Goal: Task Accomplishment & Management: Complete application form

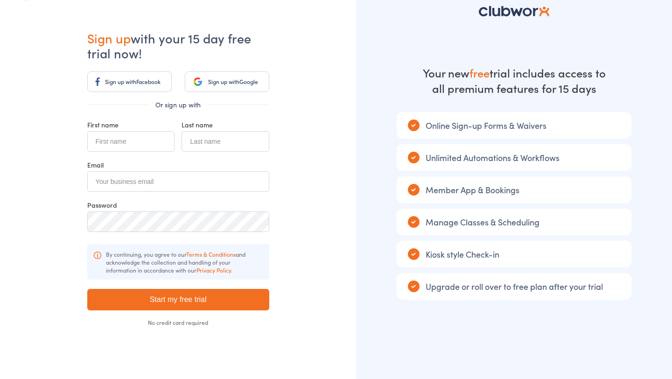
click at [147, 137] on input "text" at bounding box center [130, 141] width 87 height 21
type input "Test"
click at [232, 136] on input "text" at bounding box center [225, 141] width 87 height 21
type input "asd"
click at [178, 183] on input "email" at bounding box center [178, 181] width 182 height 21
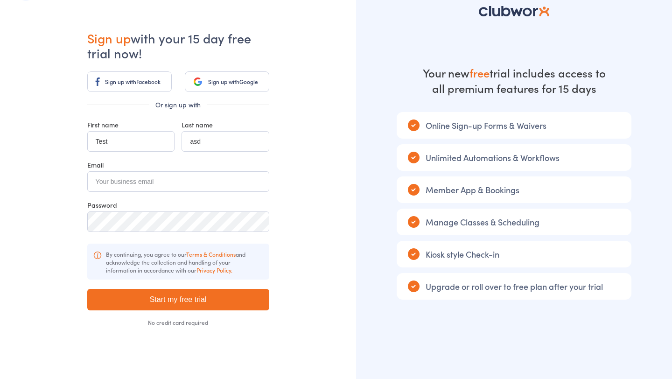
click at [315, 157] on div "Already have an account? Sign in Sign up with your 15 day free trial now! Sign …" at bounding box center [178, 177] width 356 height 411
click at [198, 169] on div "Email" at bounding box center [178, 164] width 182 height 9
click at [198, 177] on input "email" at bounding box center [178, 181] width 182 height 21
type input "dharma@smartmates.com.au"
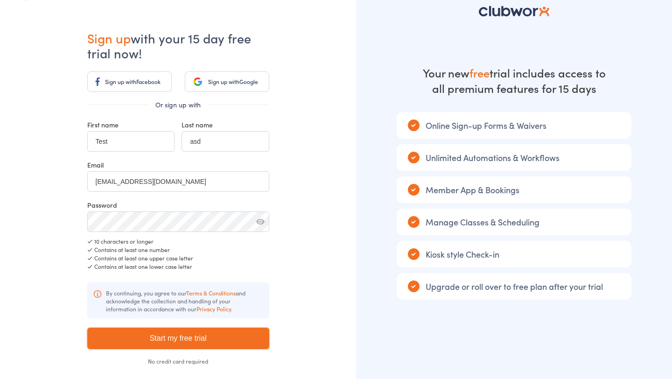
click at [216, 335] on input "Start my free trial" at bounding box center [178, 338] width 182 height 21
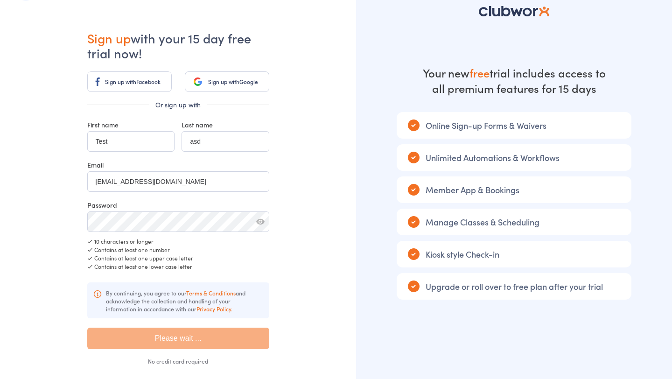
type input "Please wait ..."
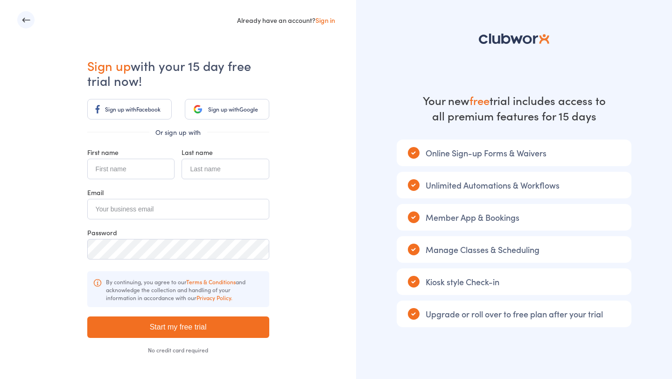
click at [148, 173] on input "text" at bounding box center [130, 169] width 87 height 21
type input "Dharma"
type input "Test"
click at [119, 216] on input "email" at bounding box center [178, 209] width 182 height 21
type input "testdharma@example.com"
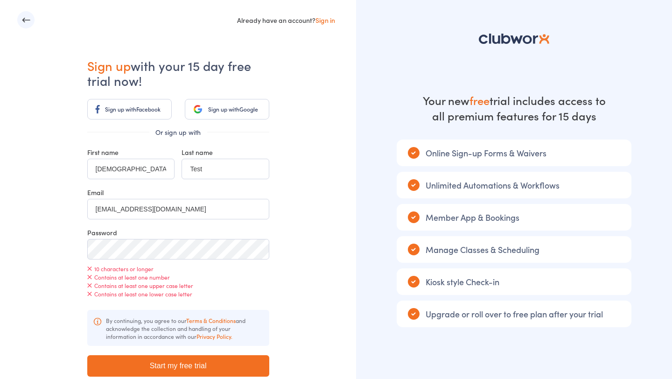
click at [353, 231] on div "Already have an account? Sign in Sign up with your 15 day free trial now! Sign …" at bounding box center [178, 225] width 356 height 450
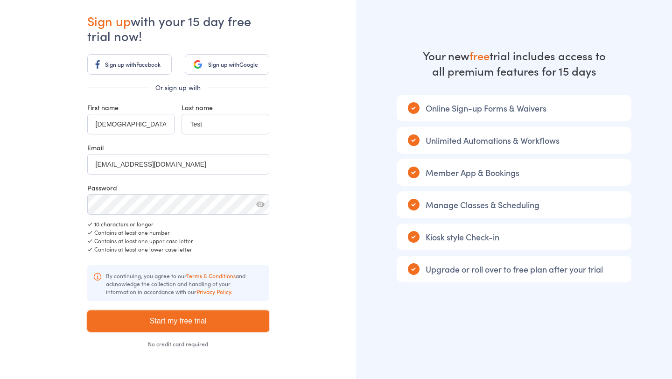
click at [208, 317] on input "Start my free trial" at bounding box center [178, 321] width 182 height 21
type input "Please wait ..."
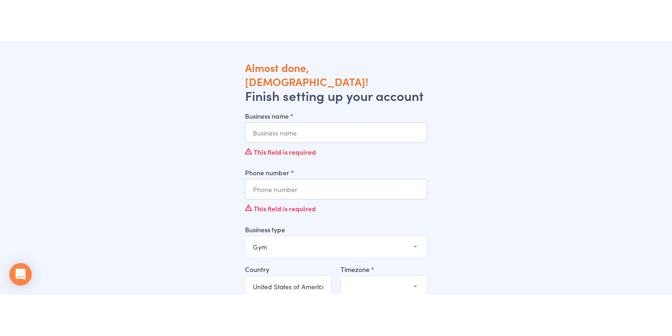
scroll to position [7, 0]
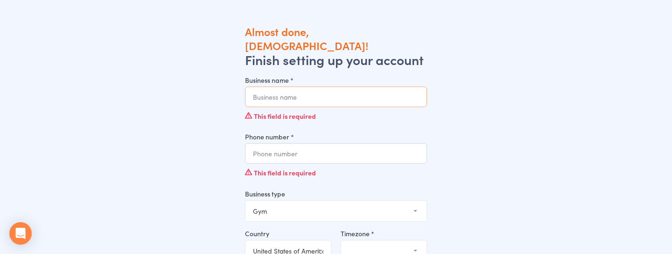
click at [320, 87] on input "Business name *" at bounding box center [336, 96] width 182 height 21
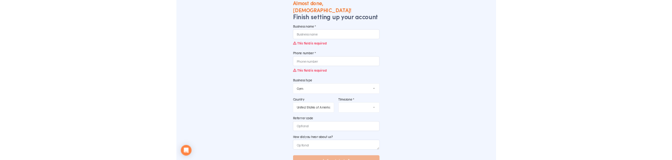
scroll to position [0, 0]
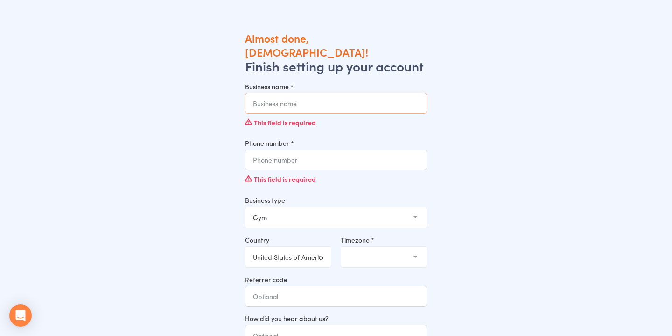
click at [308, 93] on input "Business name *" at bounding box center [336, 103] width 182 height 21
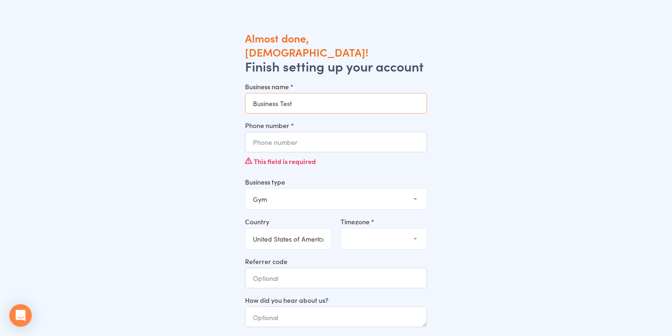
type input "Business Test"
click at [303, 132] on input "Phone number *" at bounding box center [336, 142] width 182 height 21
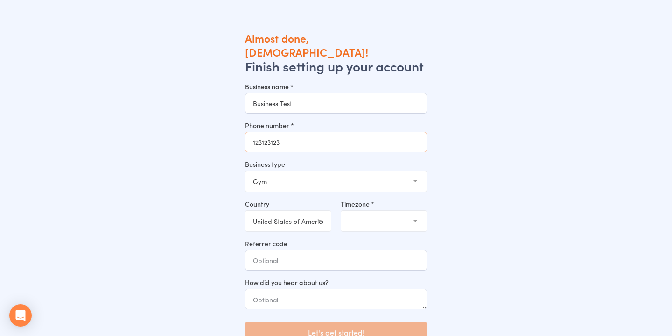
type input "123123123"
click at [306, 171] on select "Gym Studio Martial Arts Yoga School Dance School Pole Dance Personal Trainer Cr…" at bounding box center [336, 181] width 181 height 21
select select "6"
click at [292, 211] on select "United Arab Emirates (the) Austria Australia Belgium Bahrain Canada Switzerland…" at bounding box center [288, 221] width 85 height 21
click at [384, 211] on select "(GMT-04:00) New York (GMT-04:00) Detroit (GMT-04:00) Louisville, Kentucky (GMT-…" at bounding box center [383, 221] width 85 height 21
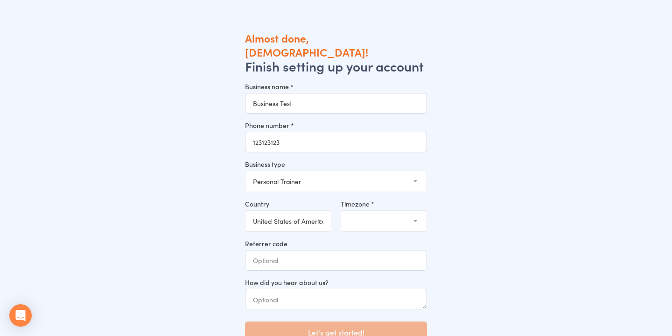
click at [306, 211] on select "United Arab Emirates (the) Austria Australia Belgium Bahrain Canada Switzerland…" at bounding box center [288, 221] width 85 height 21
select select "AU"
click at [381, 211] on select "(GMT+10:30) Lord Howe (GMT+10:00) Macquarie (GMT+10:00) Hobart (GMT+10:00) Melb…" at bounding box center [383, 221] width 85 height 21
select select "3"
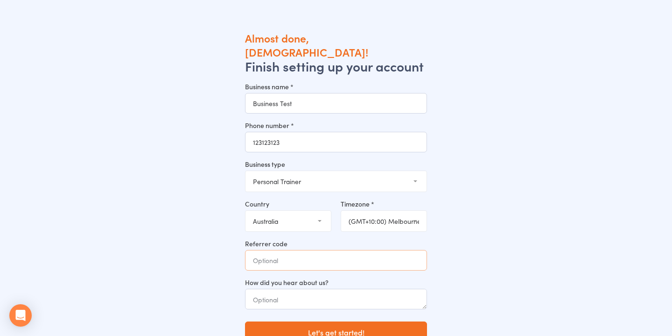
click at [300, 250] on input "Referrer code" at bounding box center [336, 260] width 182 height 21
click at [518, 240] on div "Almost done, Dharma! Finish setting up your account Business name * Business Te…" at bounding box center [336, 199] width 609 height 336
click at [375, 321] on button "Let's get started!" at bounding box center [336, 331] width 182 height 21
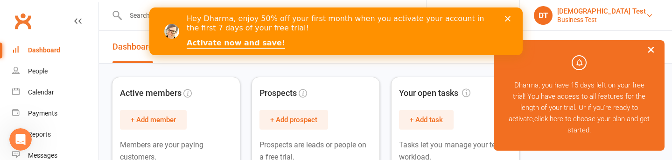
click at [613, 16] on link "[DEMOGRAPHIC_DATA] Test Business Test" at bounding box center [596, 15] width 124 height 19
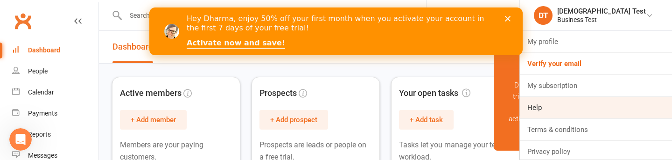
scroll to position [25, 0]
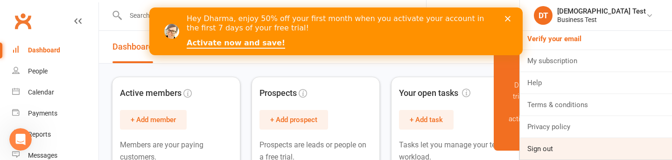
click at [589, 146] on link "Sign out" at bounding box center [596, 148] width 152 height 21
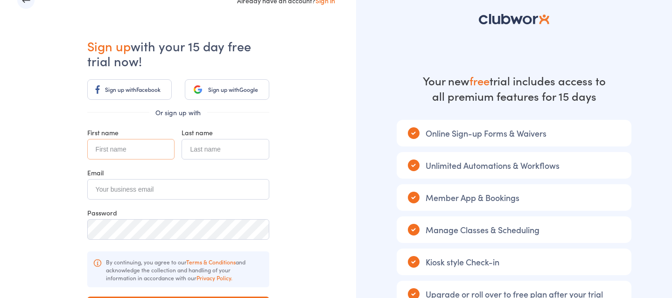
click at [155, 149] on input "text" at bounding box center [130, 149] width 87 height 21
type input "[DEMOGRAPHIC_DATA]"
type input "Test SM"
click at [120, 197] on input "email" at bounding box center [178, 189] width 182 height 21
type input "dharmatestsm@example.com"
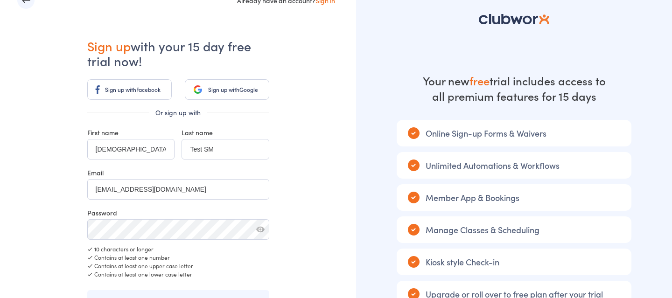
click at [187, 257] on div "Contains at least one number" at bounding box center [178, 258] width 182 height 8
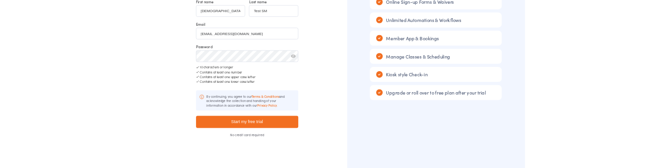
scroll to position [150, 0]
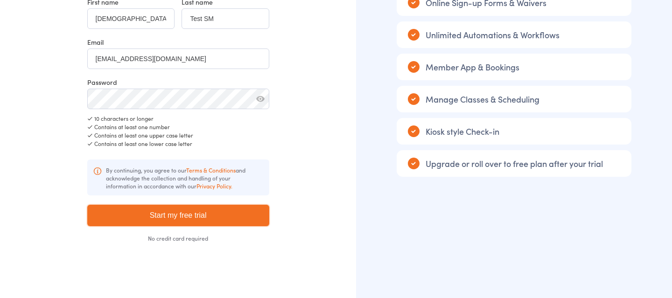
click at [223, 211] on input "Start my free trial" at bounding box center [178, 215] width 182 height 21
type input "Please wait ..."
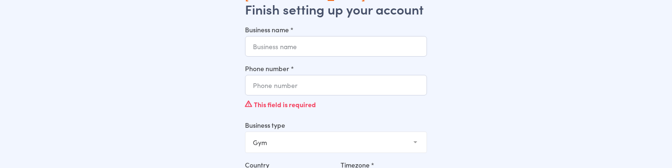
scroll to position [57, 0]
click at [322, 37] on input "Business name *" at bounding box center [336, 45] width 182 height 21
click at [298, 35] on input "Dummy B" at bounding box center [336, 45] width 182 height 21
type input "Dummy Business"
click at [282, 95] on div "This field is required" at bounding box center [336, 104] width 182 height 18
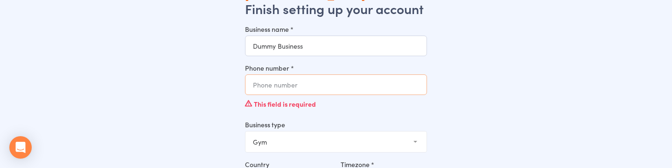
click at [282, 74] on input "Phone number *" at bounding box center [336, 84] width 182 height 21
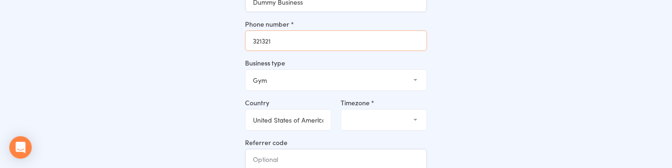
scroll to position [107, 0]
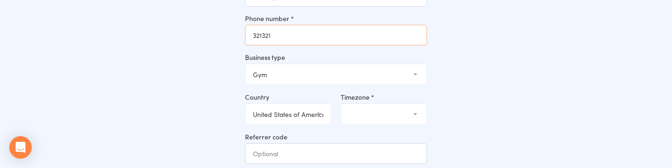
type input "321321"
click at [313, 64] on select "Gym Studio Martial Arts Yoga School Dance School Pole Dance Personal Trainer Cr…" at bounding box center [336, 74] width 181 height 21
click at [406, 104] on select "(GMT-04:00) New York (GMT-04:00) Detroit (GMT-04:00) Louisville, Kentucky (GMT-…" at bounding box center [383, 114] width 85 height 21
click at [309, 104] on select "United Arab Emirates (the) Austria Australia Belgium Bahrain Canada Switzerland…" at bounding box center [288, 114] width 85 height 21
select select "AU"
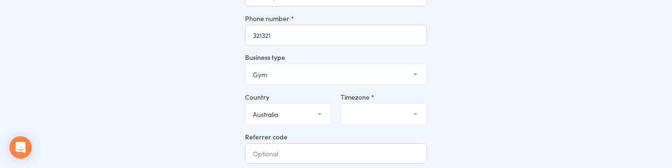
click at [370, 104] on select "(GMT+10:30) Lord Howe (GMT+10:00) Macquarie (GMT+10:00) Hobart (GMT+10:00) Melb…" at bounding box center [383, 114] width 85 height 21
select select "3"
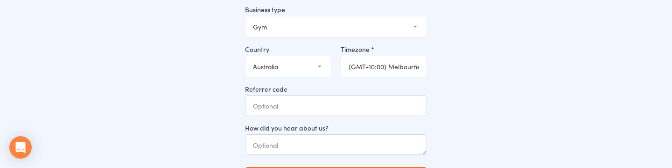
scroll to position [162, 0]
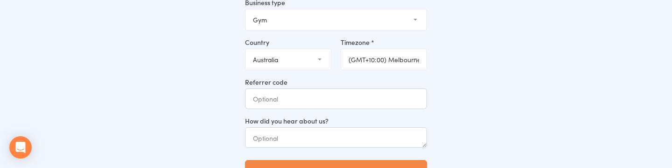
click at [364, 160] on button "Let's get started!" at bounding box center [336, 170] width 182 height 21
